Goal: Task Accomplishment & Management: Manage account settings

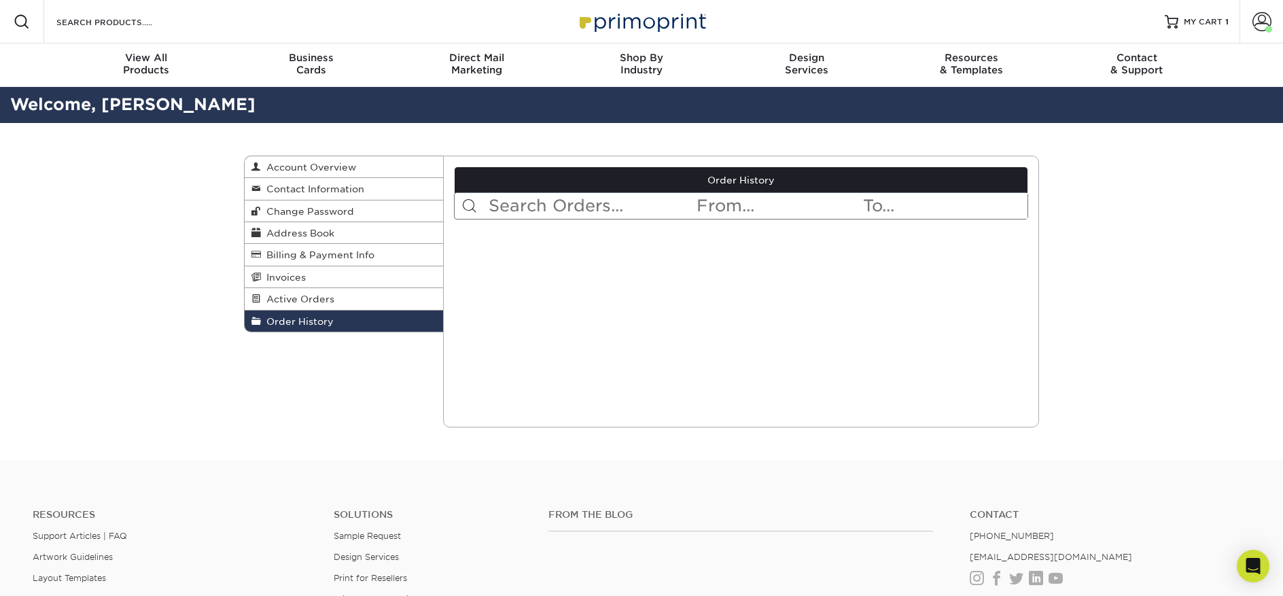
click at [537, 210] on input "text" at bounding box center [591, 206] width 209 height 26
paste input "22729-23885-58203"
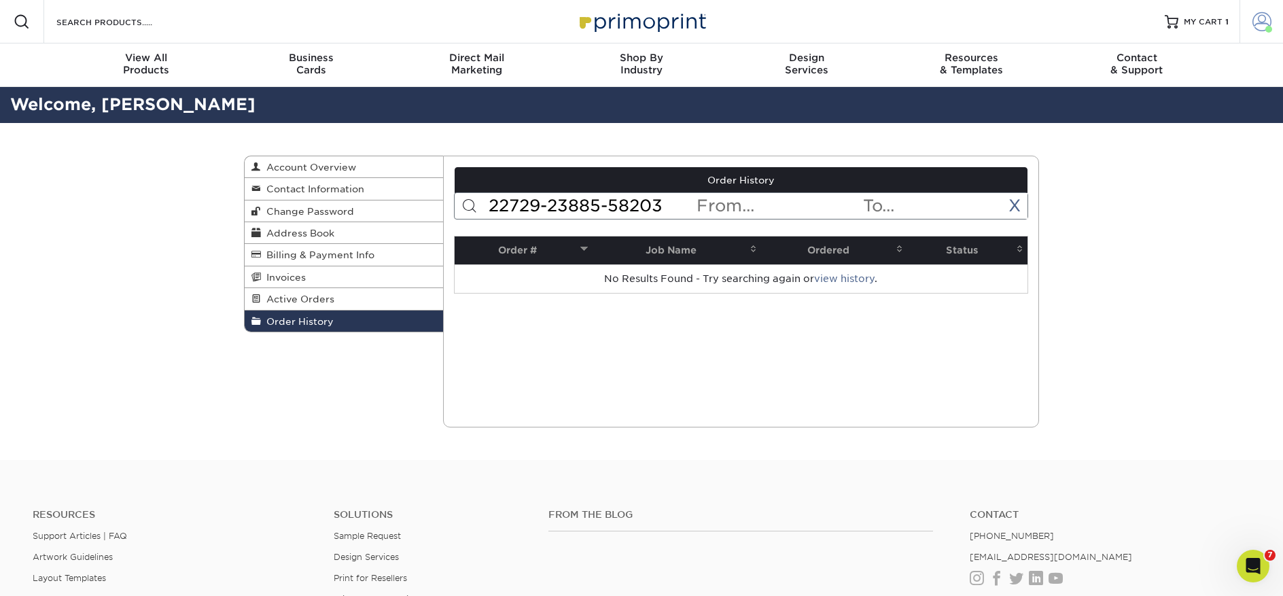
type input "22729-23885-58203"
click at [1260, 19] on span at bounding box center [1261, 21] width 19 height 19
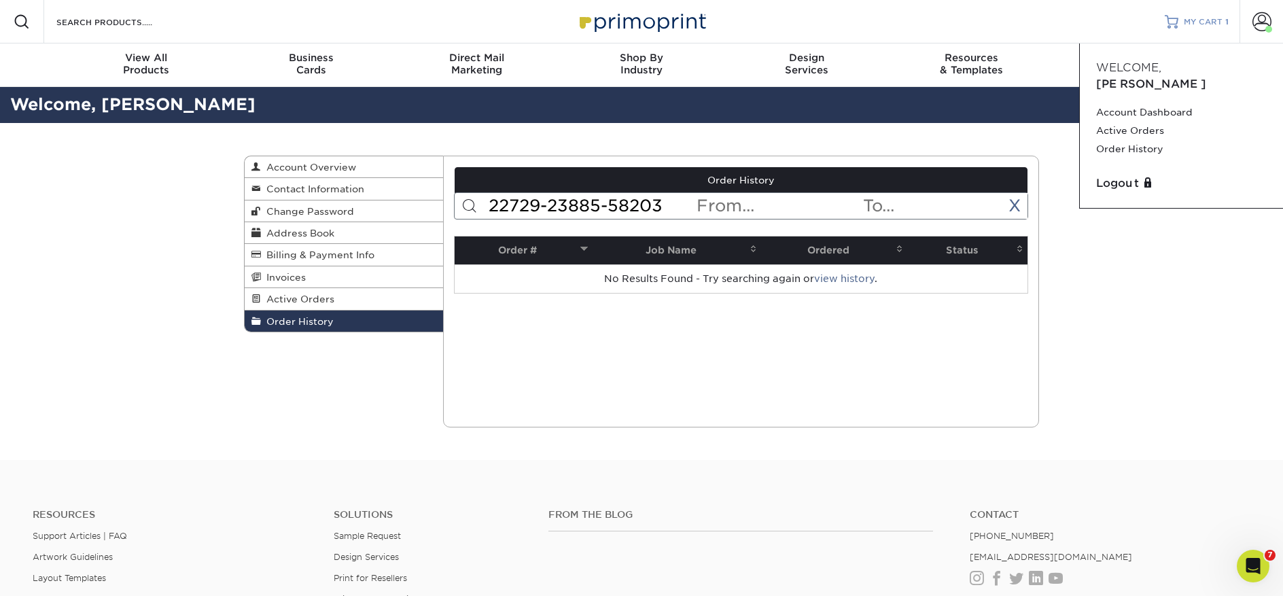
click at [1219, 20] on span "MY CART" at bounding box center [1203, 22] width 39 height 12
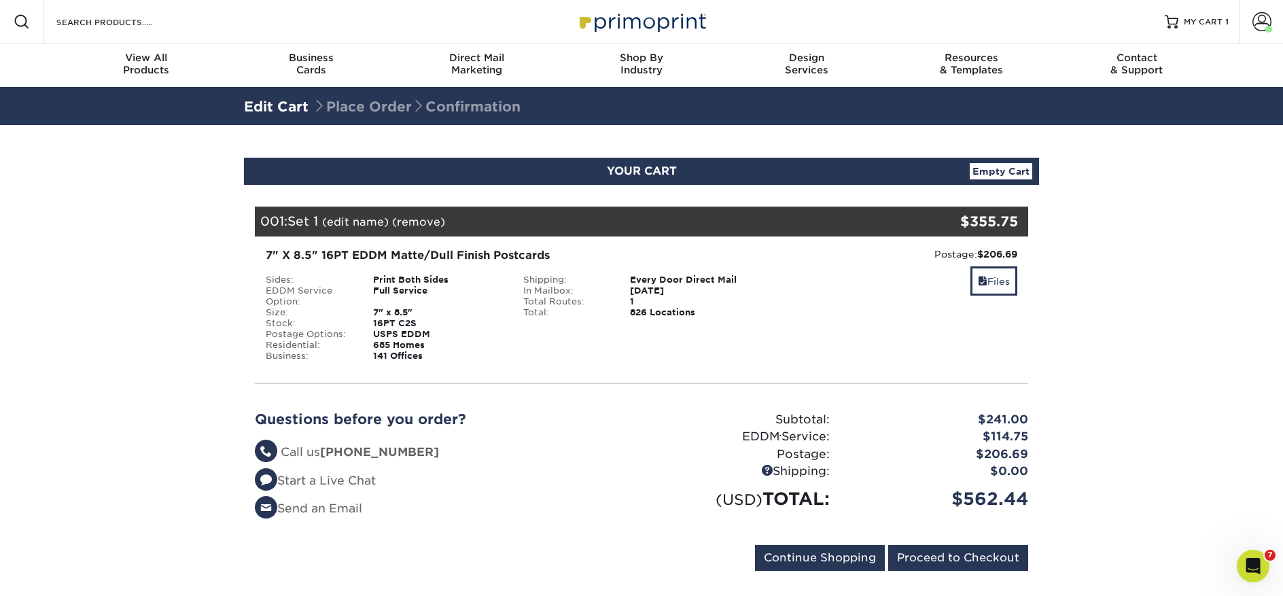
click at [414, 224] on link "(remove)" at bounding box center [418, 221] width 53 height 13
click at [678, 224] on link "Yes" at bounding box center [669, 221] width 19 height 13
